Goal: Task Accomplishment & Management: Complete application form

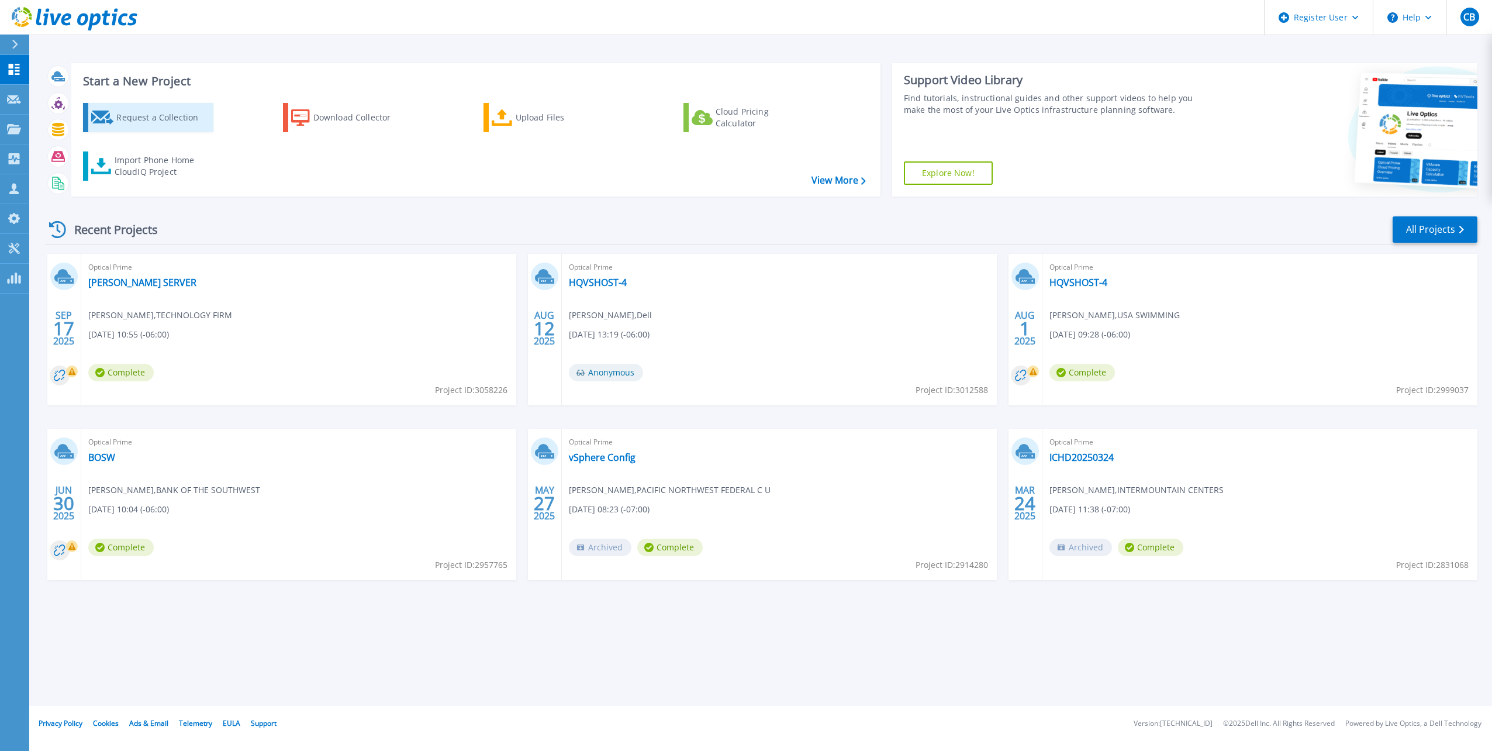
click at [130, 115] on div "Request a Collection" at bounding box center [163, 117] width 94 height 23
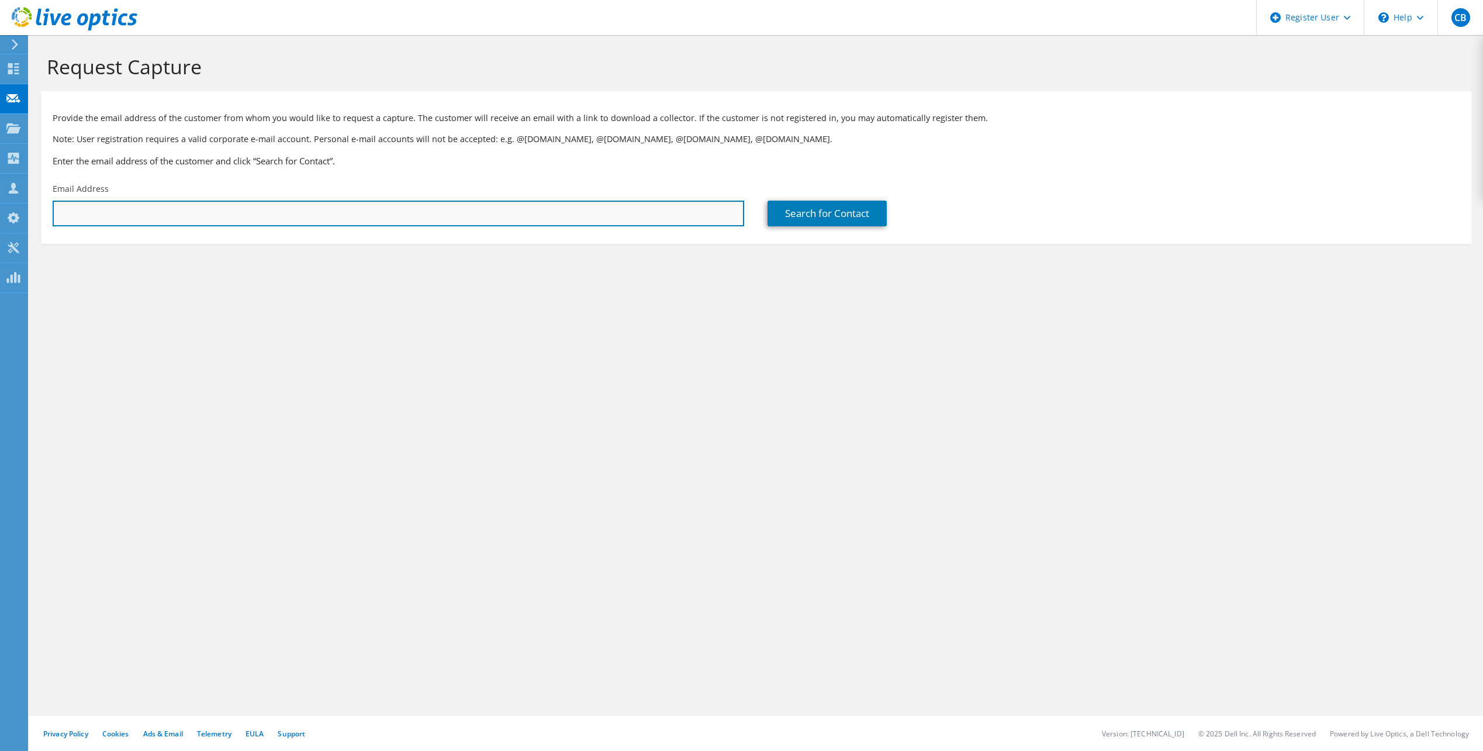
click at [121, 220] on input "text" at bounding box center [399, 214] width 692 height 26
paste input "[EMAIL_ADDRESS][DOMAIN_NAME]"
type input "[EMAIL_ADDRESS][DOMAIN_NAME]"
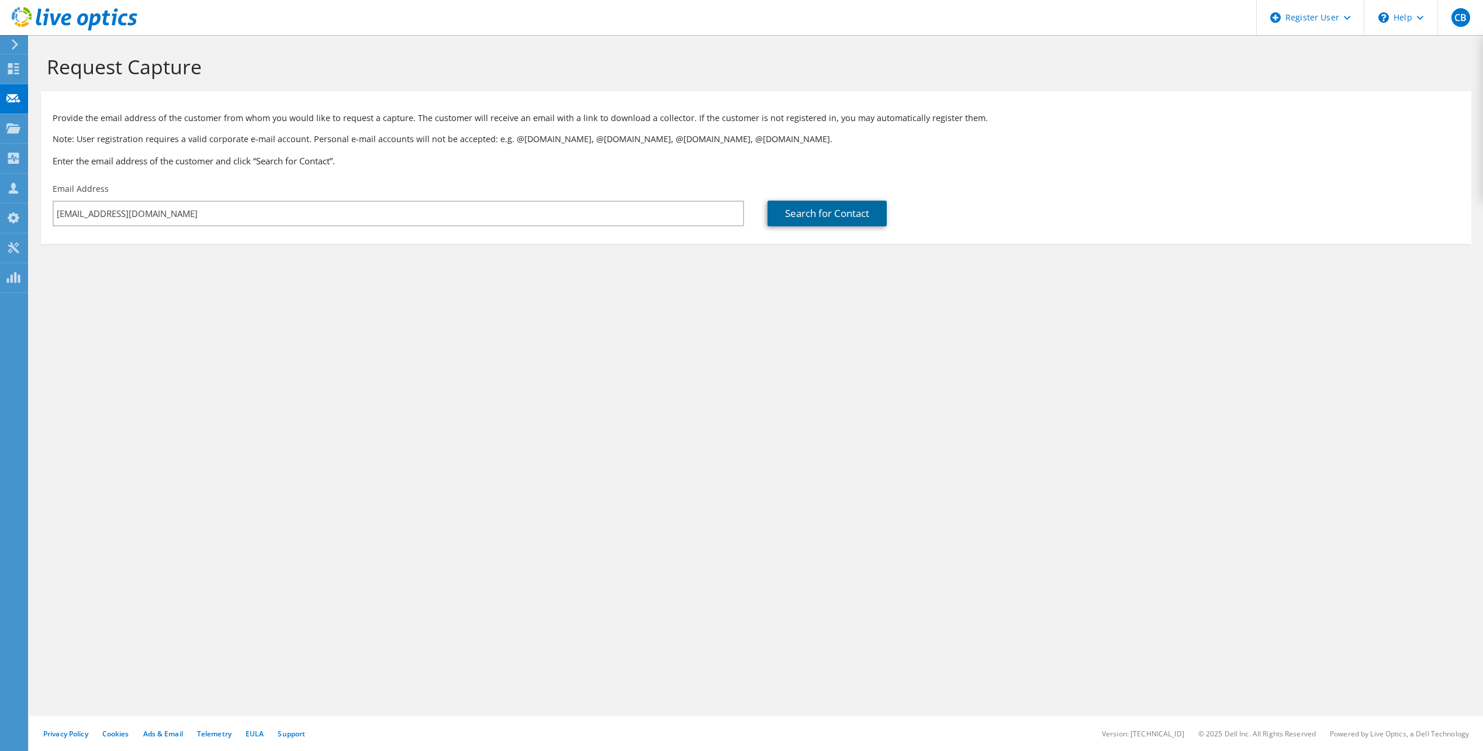
click at [803, 218] on link "Search for Contact" at bounding box center [827, 214] width 119 height 26
type input "Maplewell Energy"
type input "[PERSON_NAME]"
type input "[GEOGRAPHIC_DATA]"
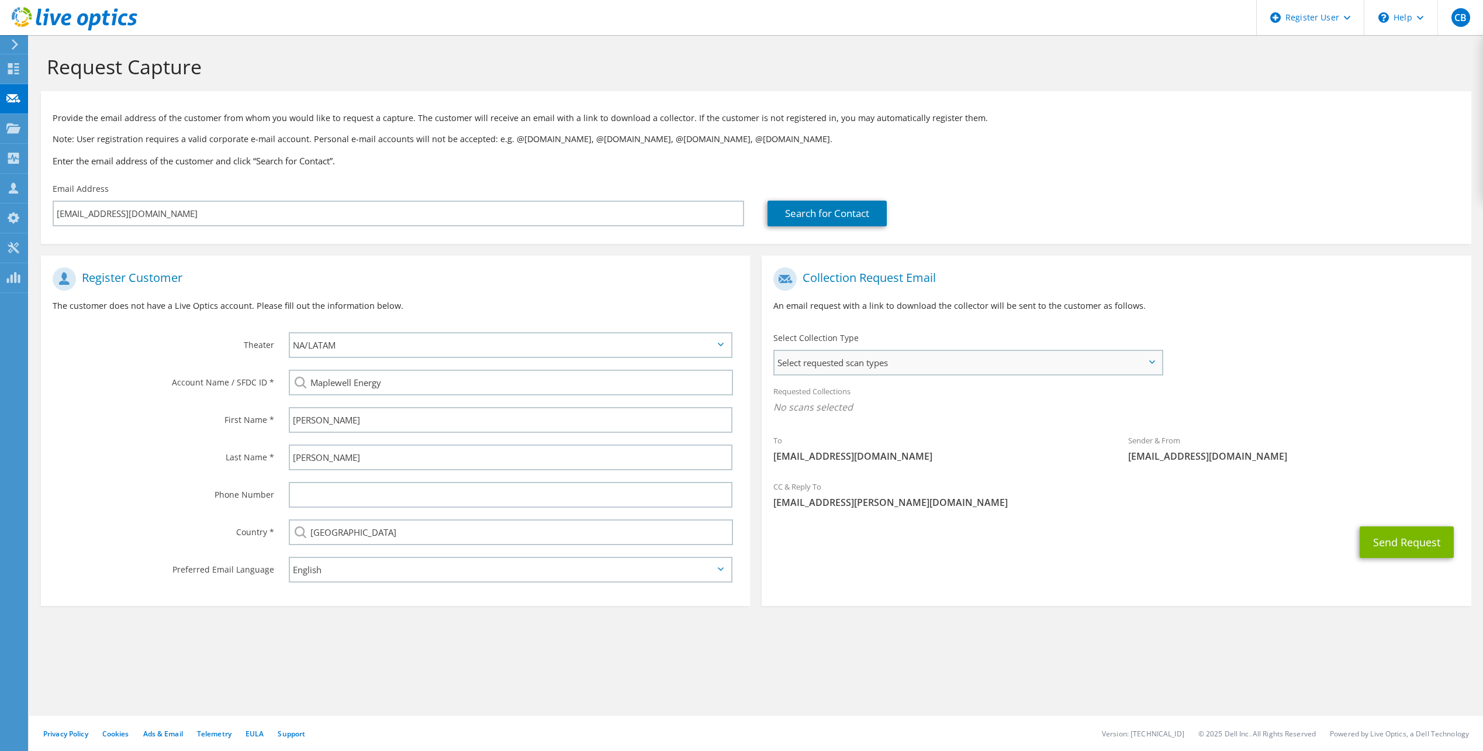
click at [870, 358] on span "Select requested scan types" at bounding box center [968, 362] width 386 height 23
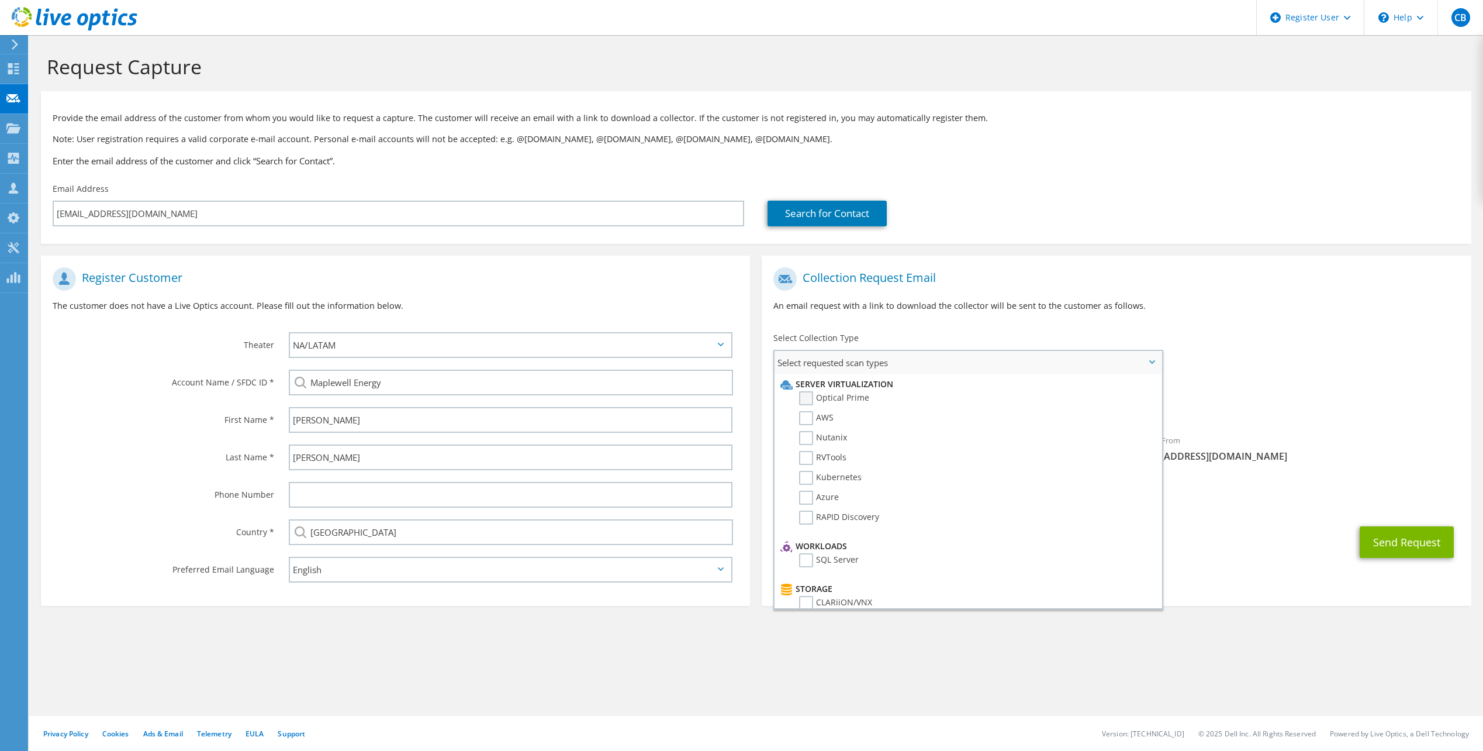
drag, startPoint x: 869, startPoint y: 360, endPoint x: 810, endPoint y: 398, distance: 70.2
click at [810, 398] on label "Optical Prime" at bounding box center [834, 398] width 70 height 14
click at [0, 0] on input "Optical Prime" at bounding box center [0, 0] width 0 height 0
click at [1219, 348] on div "To [EMAIL_ADDRESS][DOMAIN_NAME] Sender & From [EMAIL_ADDRESS][DOMAIN_NAME]" at bounding box center [1116, 369] width 709 height 216
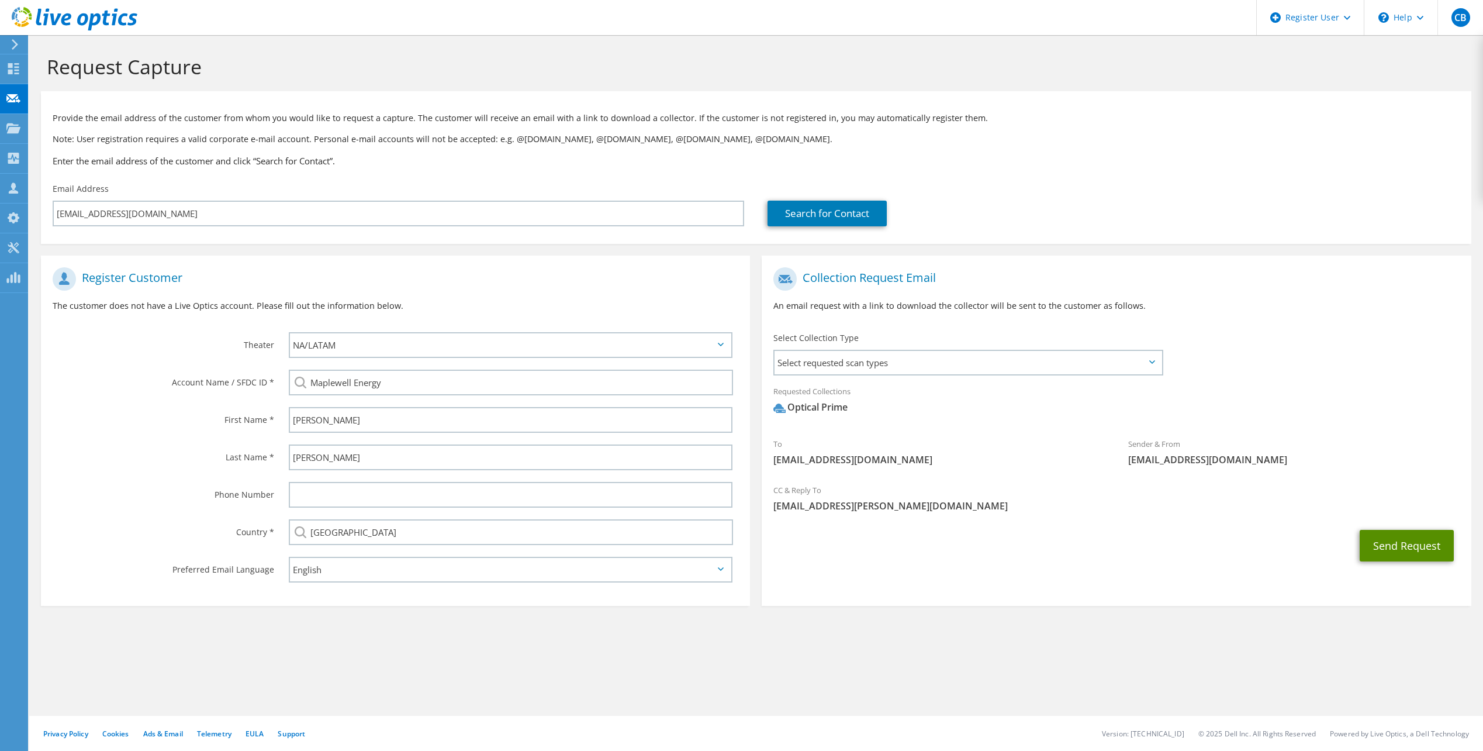
click at [1411, 540] on button "Send Request" at bounding box center [1407, 546] width 94 height 32
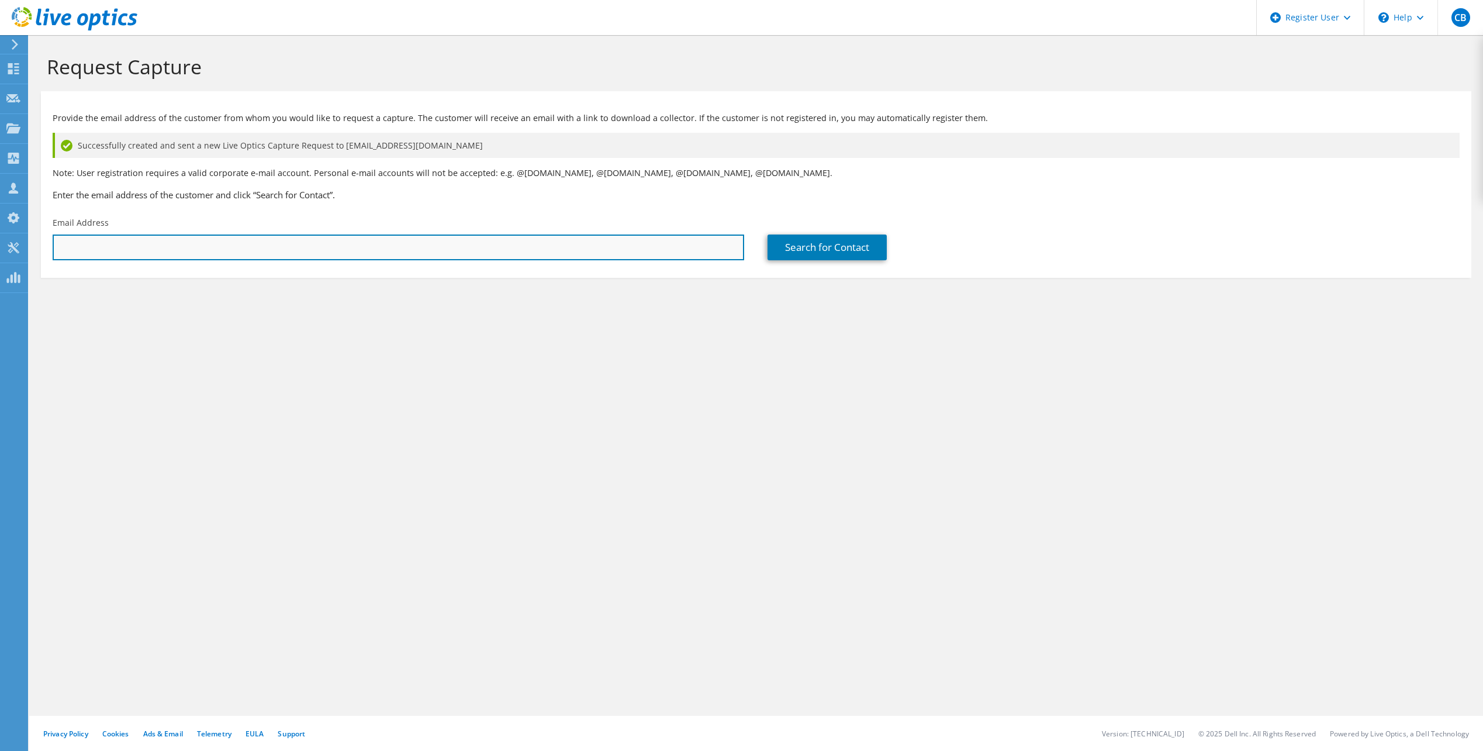
click at [288, 245] on input "text" at bounding box center [399, 247] width 692 height 26
paste input "[PERSON_NAME][EMAIL_ADDRESS][DOMAIN_NAME]"
type input "[PERSON_NAME][EMAIL_ADDRESS][DOMAIN_NAME]"
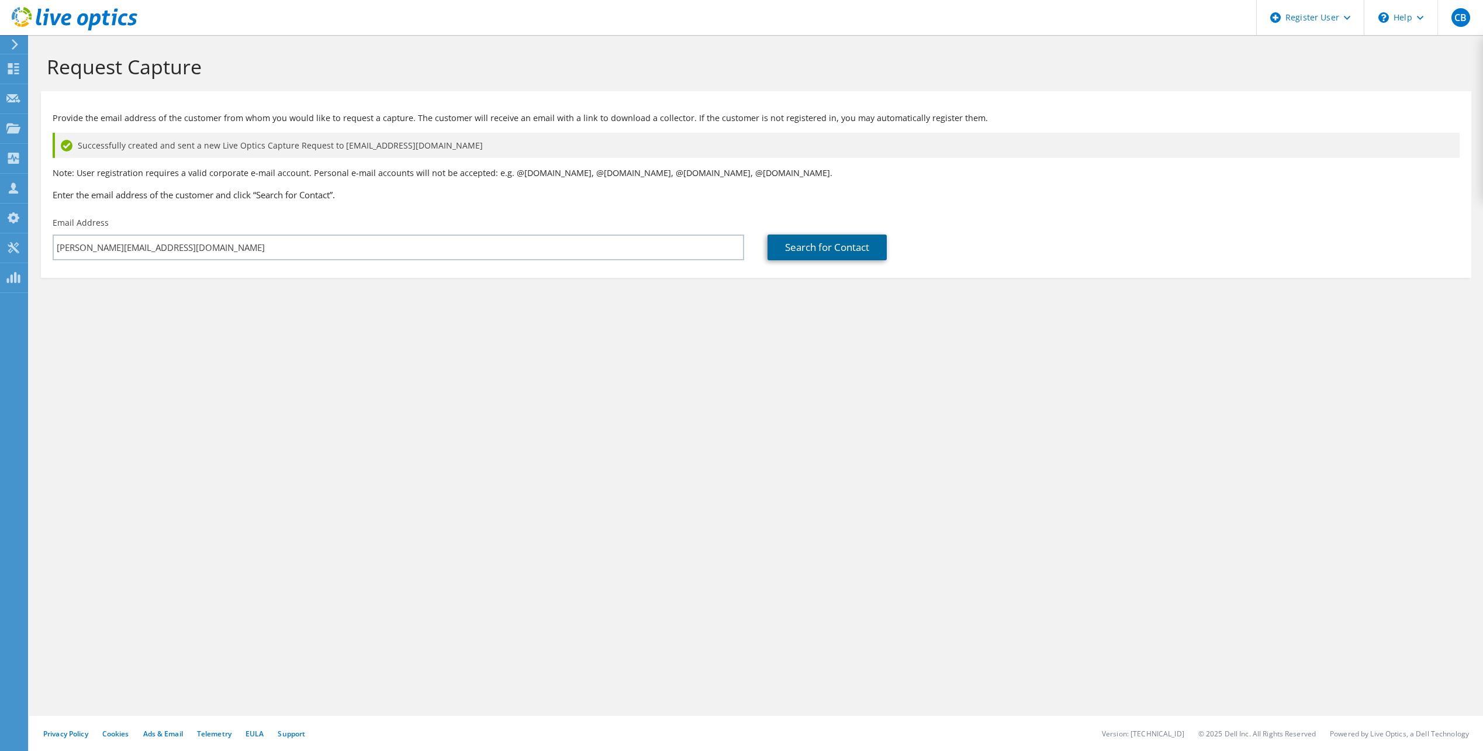
click at [822, 249] on link "Search for Contact" at bounding box center [827, 247] width 119 height 26
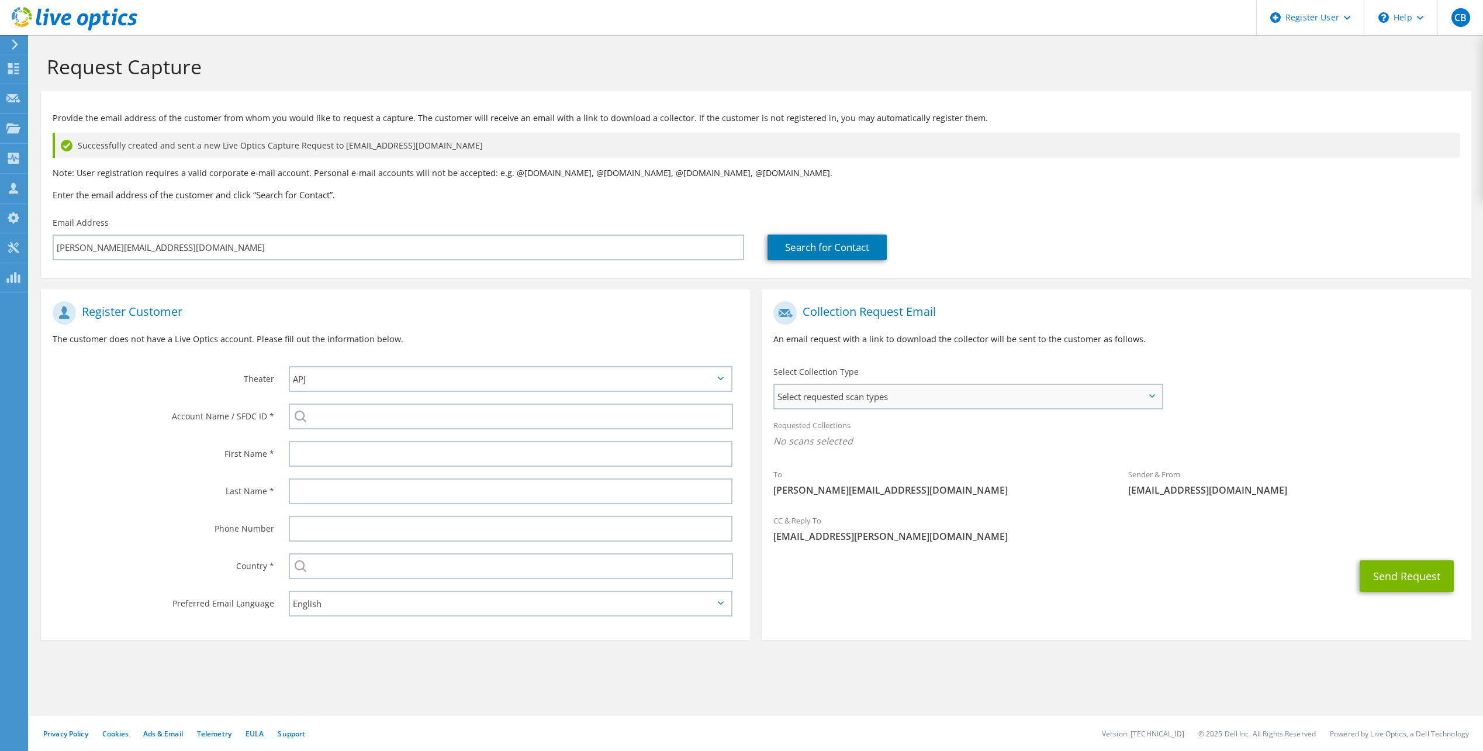
drag, startPoint x: 894, startPoint y: 384, endPoint x: 890, endPoint y: 397, distance: 13.5
click at [894, 385] on span "Select requested scan types" at bounding box center [968, 396] width 386 height 23
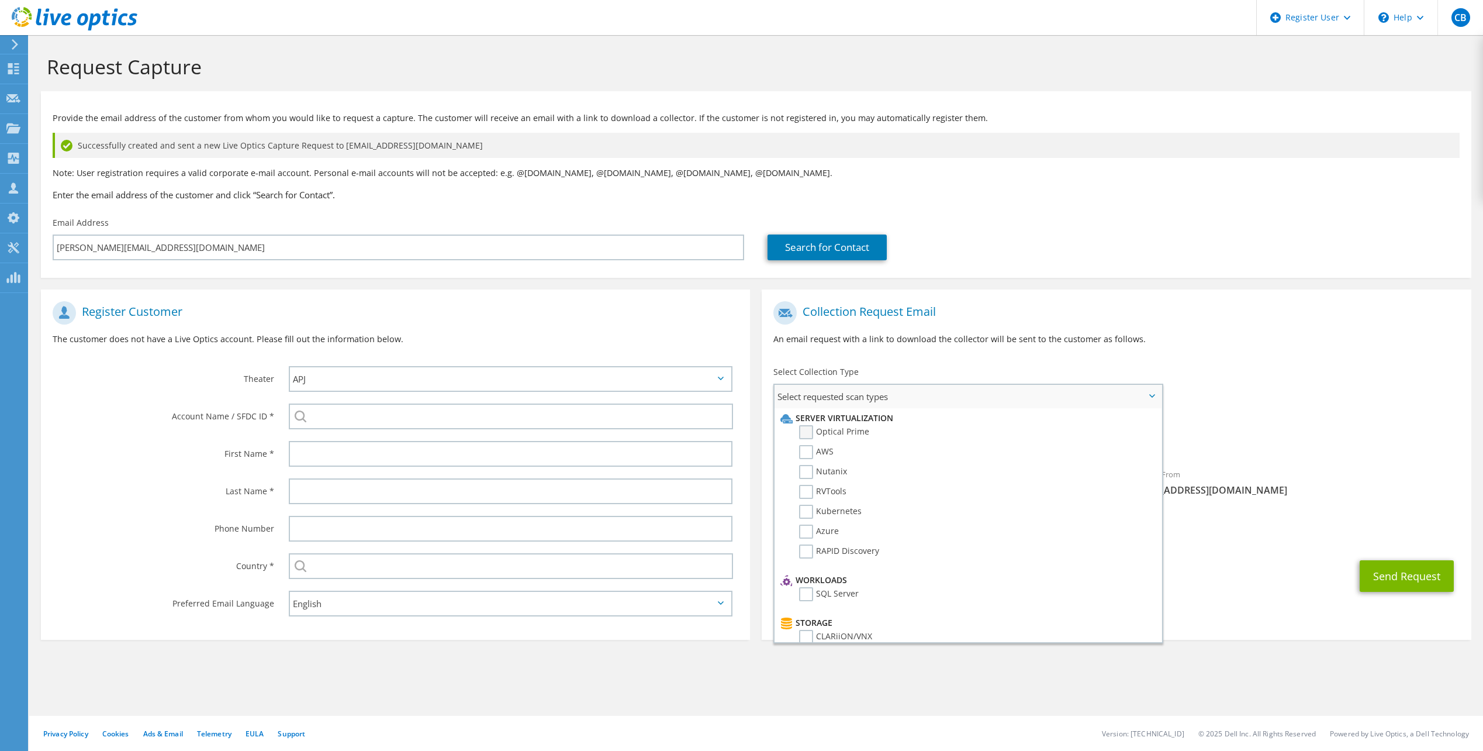
click at [826, 428] on label "Optical Prime" at bounding box center [834, 432] width 70 height 14
click at [0, 0] on input "Optical Prime" at bounding box center [0, 0] width 0 height 0
click at [1323, 361] on div "To ryan@maplewell.energy Sender & From liveoptics@liveoptics.com" at bounding box center [1116, 403] width 709 height 216
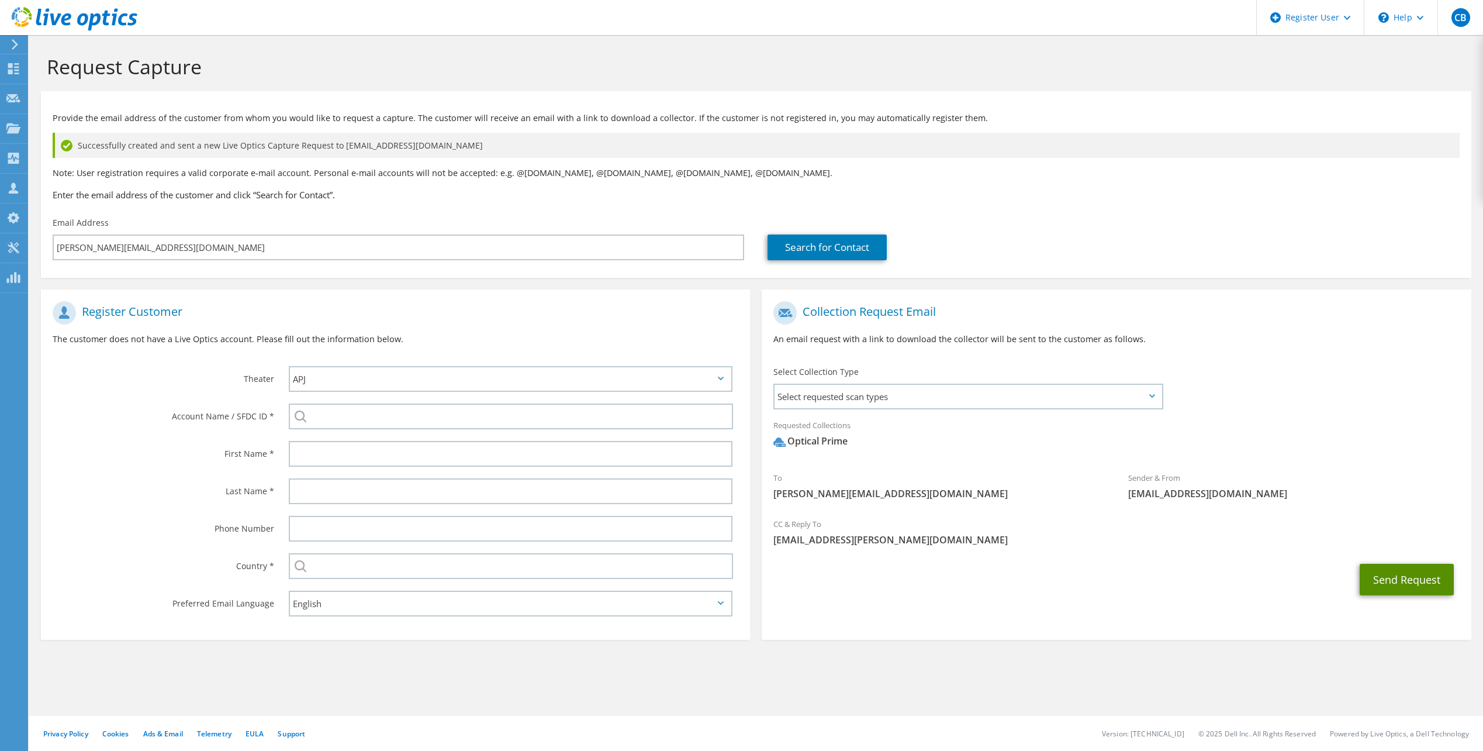
click at [1393, 574] on button "Send Request" at bounding box center [1407, 580] width 94 height 32
